Goal: Information Seeking & Learning: Learn about a topic

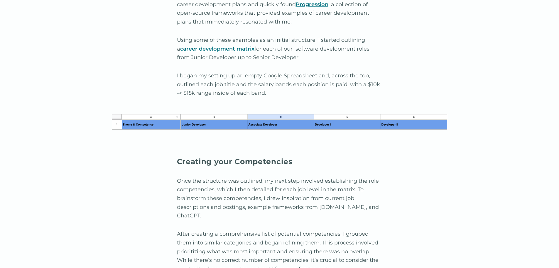
scroll to position [646, 0]
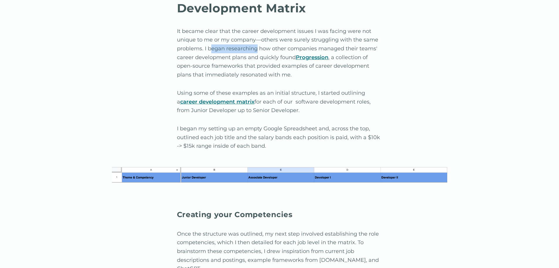
drag, startPoint x: 210, startPoint y: 51, endPoint x: 256, endPoint y: 48, distance: 46.2
click at [256, 48] on p "It became clear that the career development issues I was facing were not unique…" at bounding box center [280, 53] width 206 height 52
drag, startPoint x: 190, startPoint y: 78, endPoint x: 270, endPoint y: 79, distance: 79.6
click at [269, 79] on p "It became clear that the career development issues I was facing were not unique…" at bounding box center [280, 53] width 206 height 52
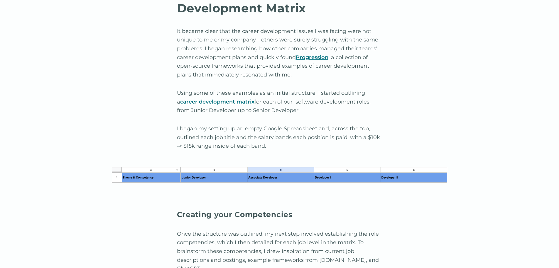
click at [275, 79] on p "It became clear that the career development issues I was facing were not unique…" at bounding box center [280, 53] width 206 height 52
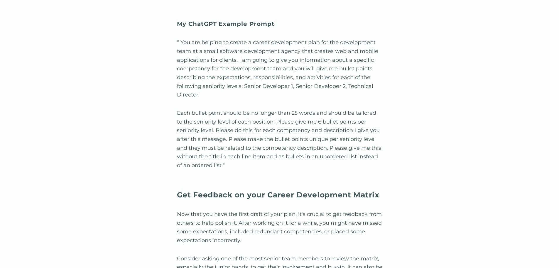
scroll to position [1468, 0]
